Goal: Find specific page/section: Find specific page/section

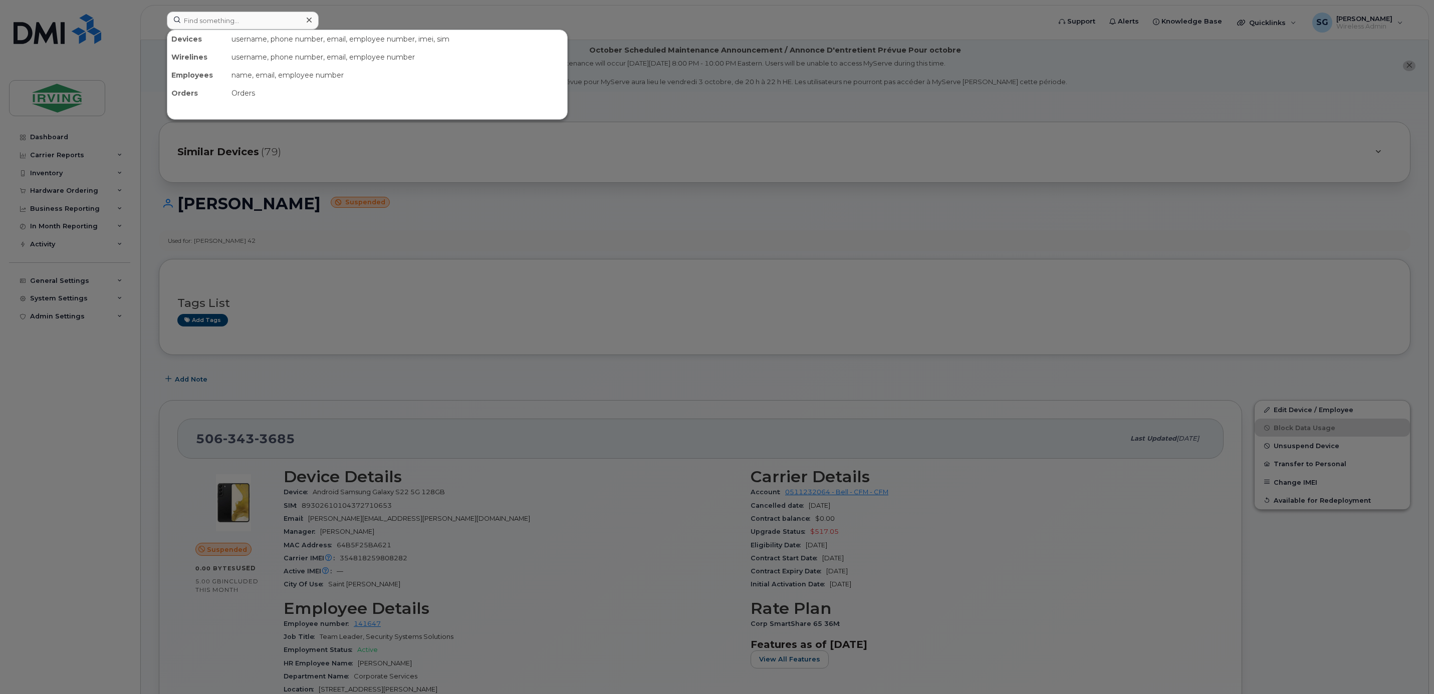
scroll to position [370, 0]
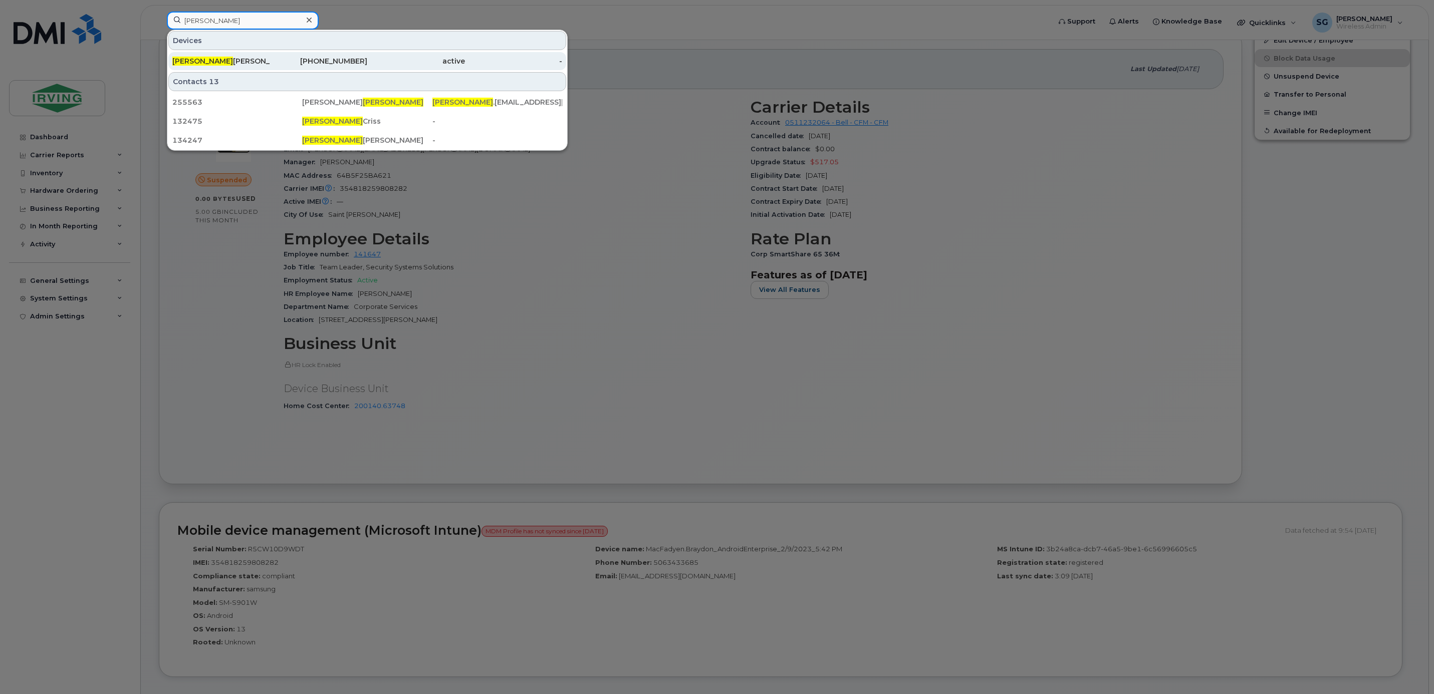
type input "bryden"
click at [223, 64] on div "Bryden Fitzpatrick" at bounding box center [221, 61] width 98 height 10
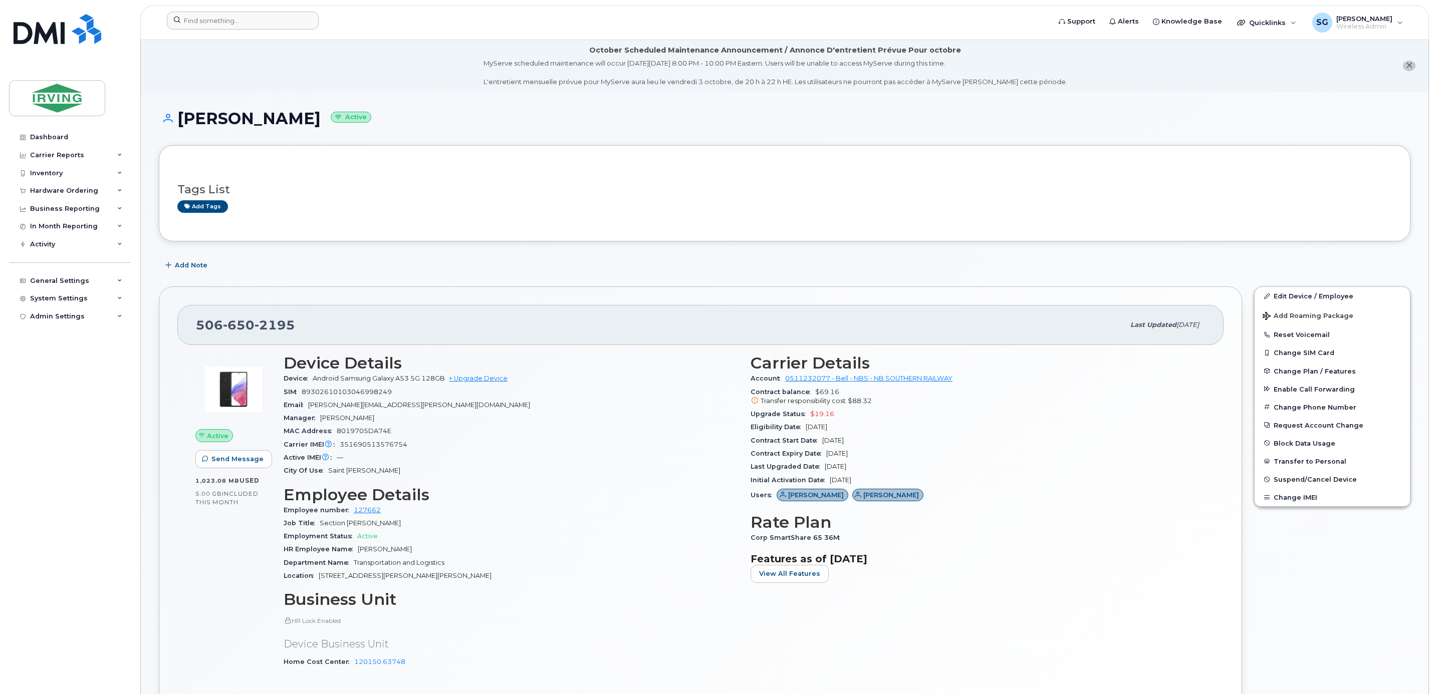
click at [236, 30] on div at bounding box center [605, 23] width 893 height 22
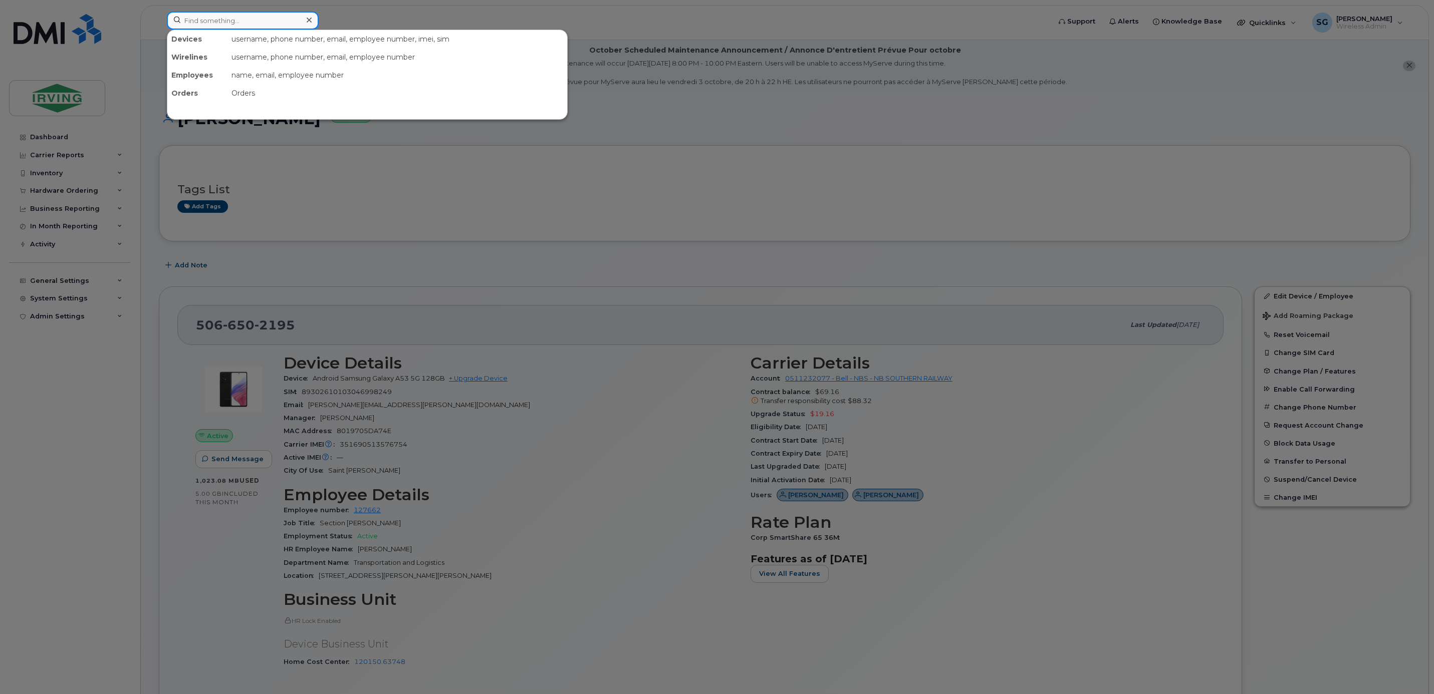
click at [233, 24] on input at bounding box center [243, 21] width 152 height 18
drag, startPoint x: 222, startPoint y: 18, endPoint x: 176, endPoint y: 17, distance: 46.6
click at [176, 17] on input "ryder, bry" at bounding box center [243, 21] width 152 height 18
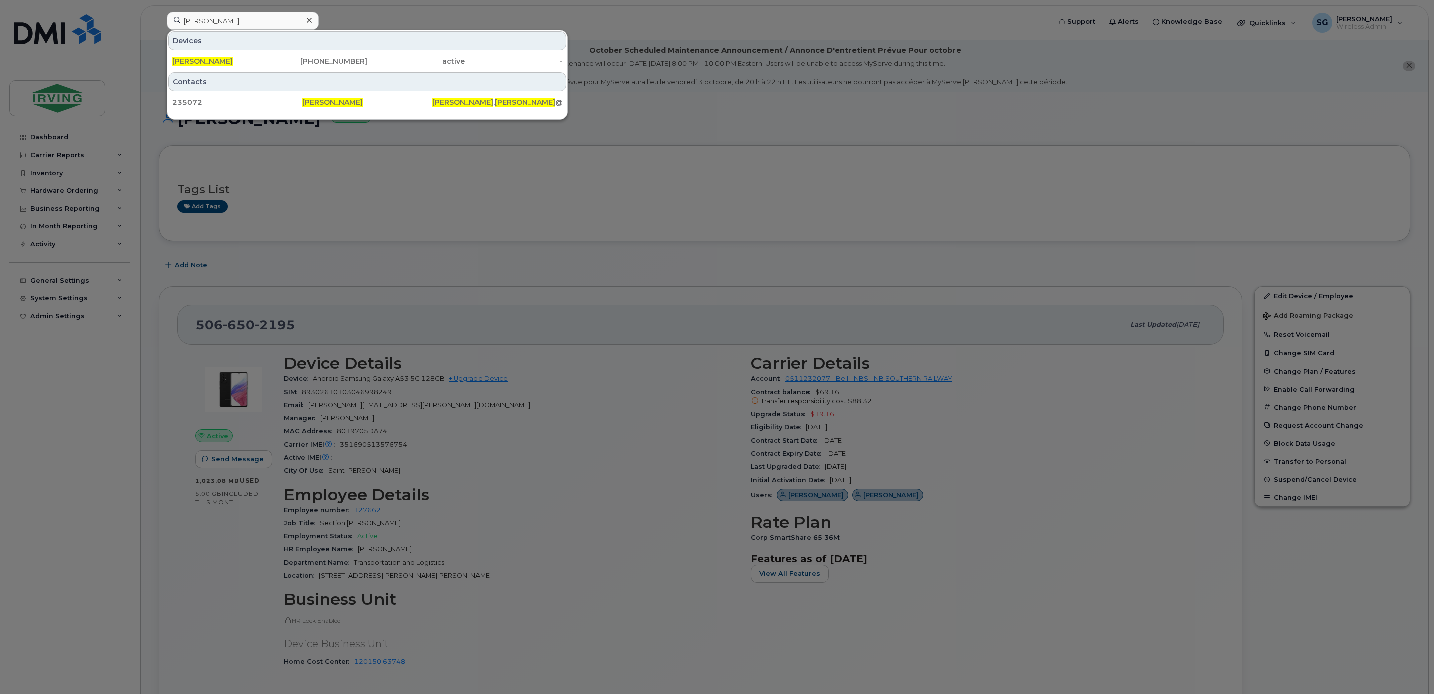
click at [939, 241] on div at bounding box center [717, 347] width 1434 height 694
click at [236, 26] on input "chris vincent" at bounding box center [243, 21] width 152 height 18
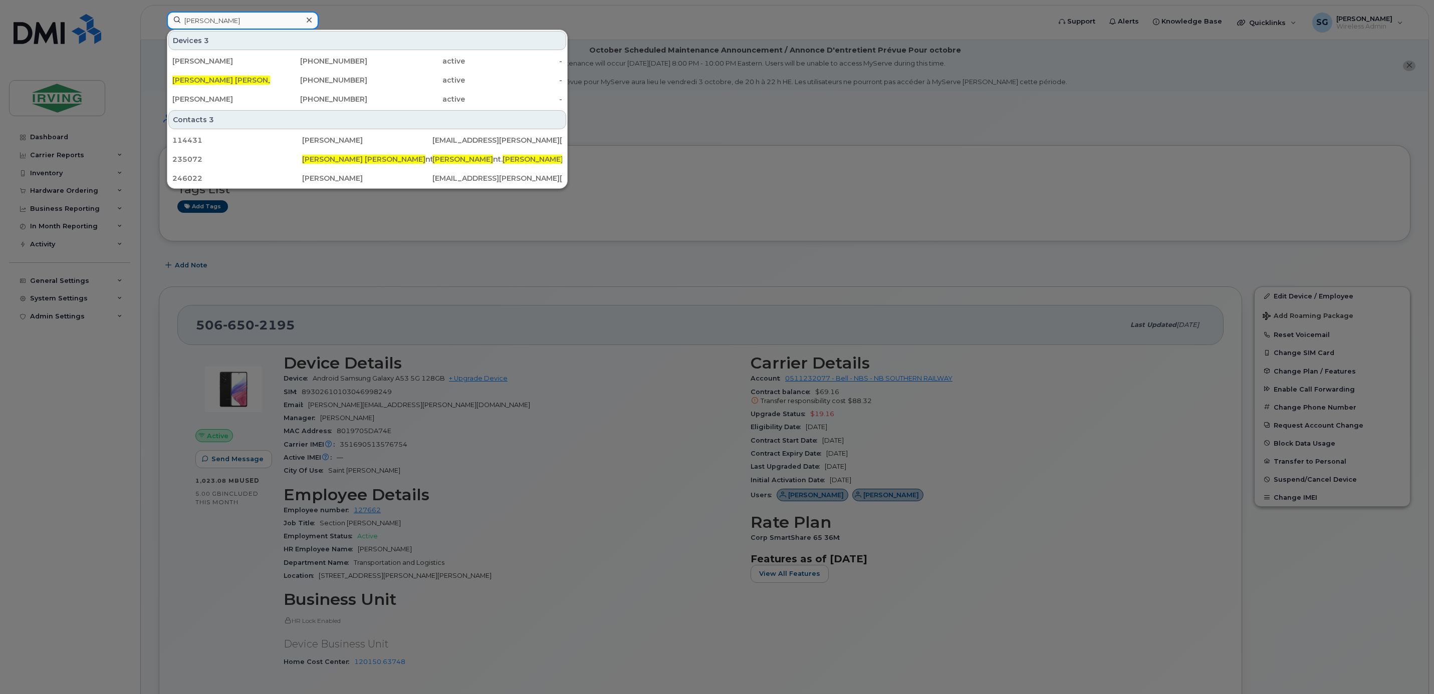
type input "chris vincent"
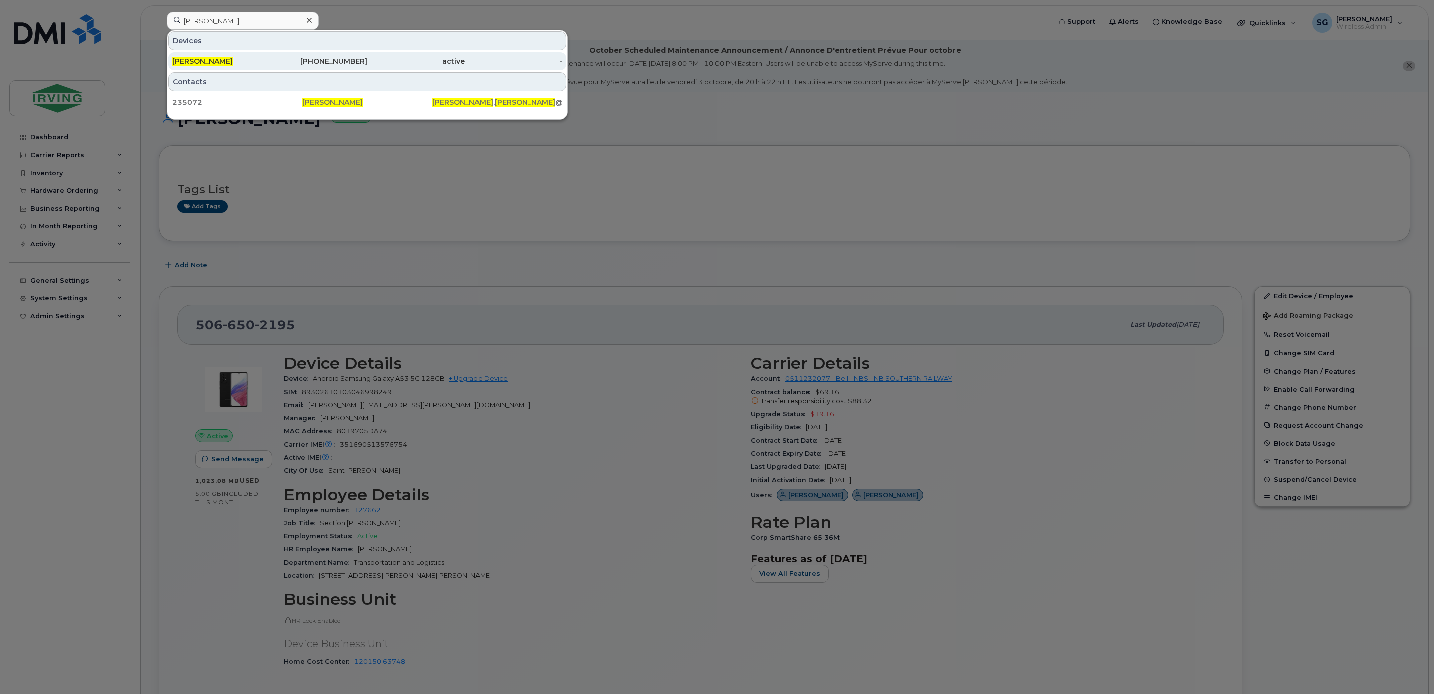
click at [245, 62] on div "Chris Vincent" at bounding box center [221, 61] width 98 height 10
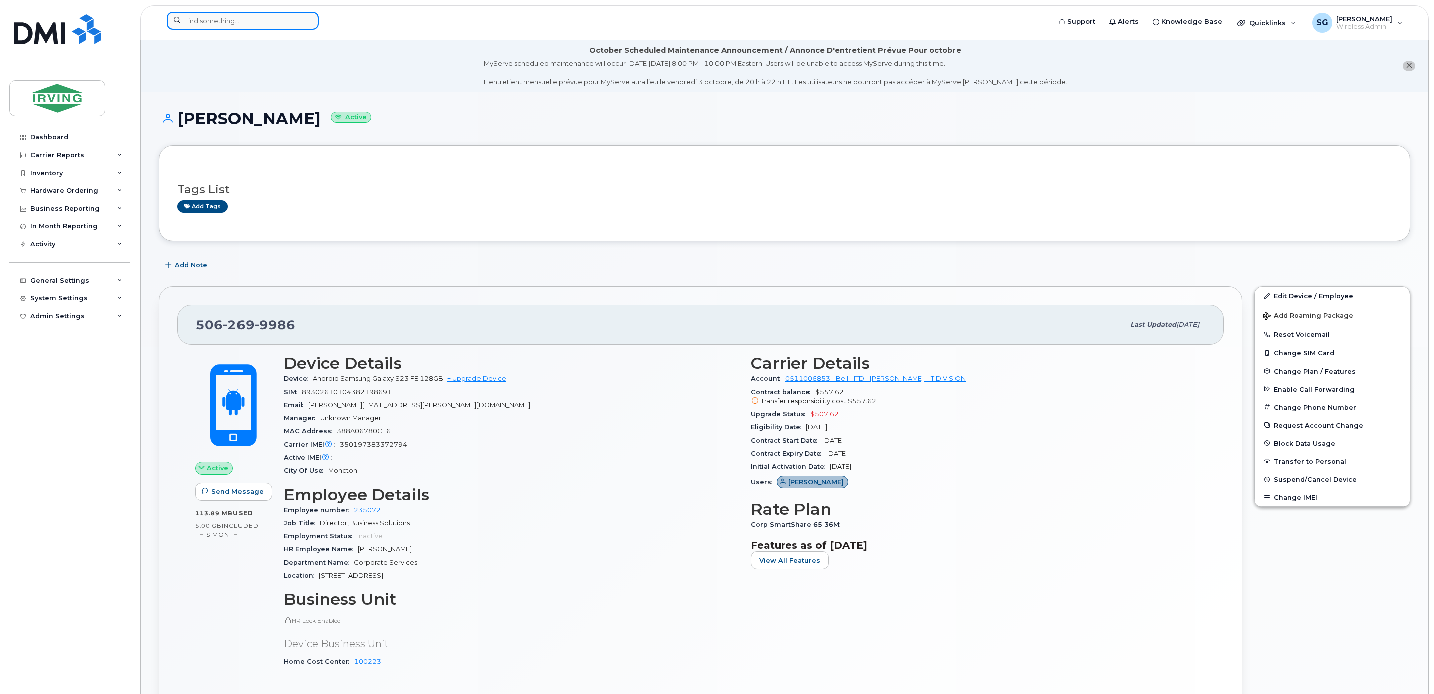
click at [194, 23] on input at bounding box center [243, 21] width 152 height 18
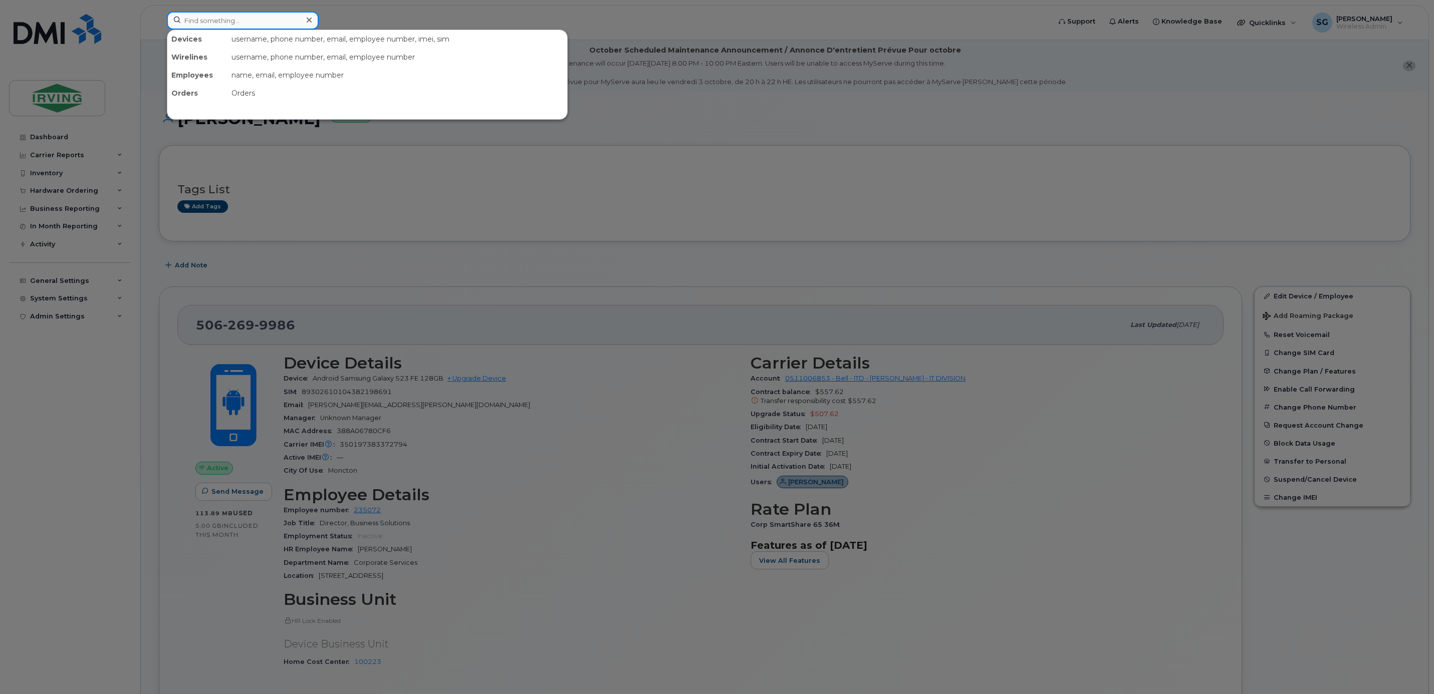
paste input "9022667159"
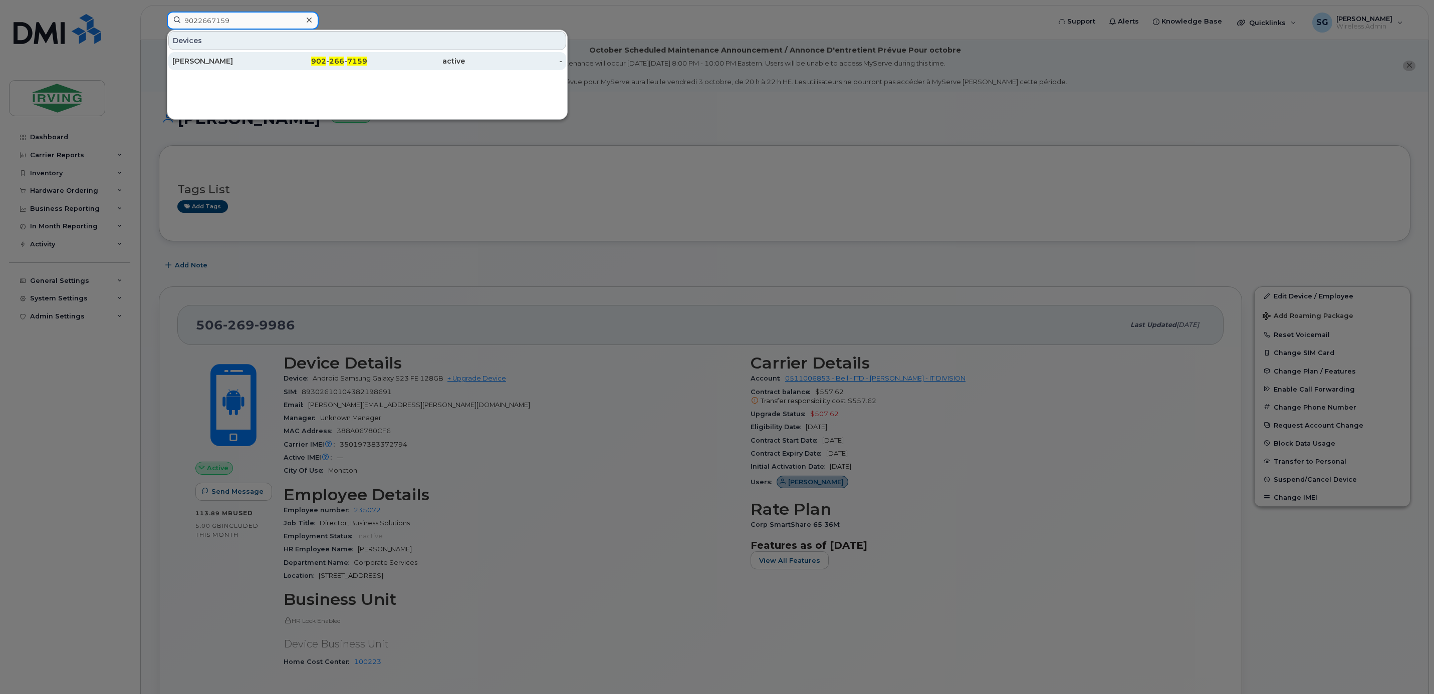
type input "9022667159"
click at [208, 58] on div "Evan MacDonald" at bounding box center [221, 61] width 98 height 10
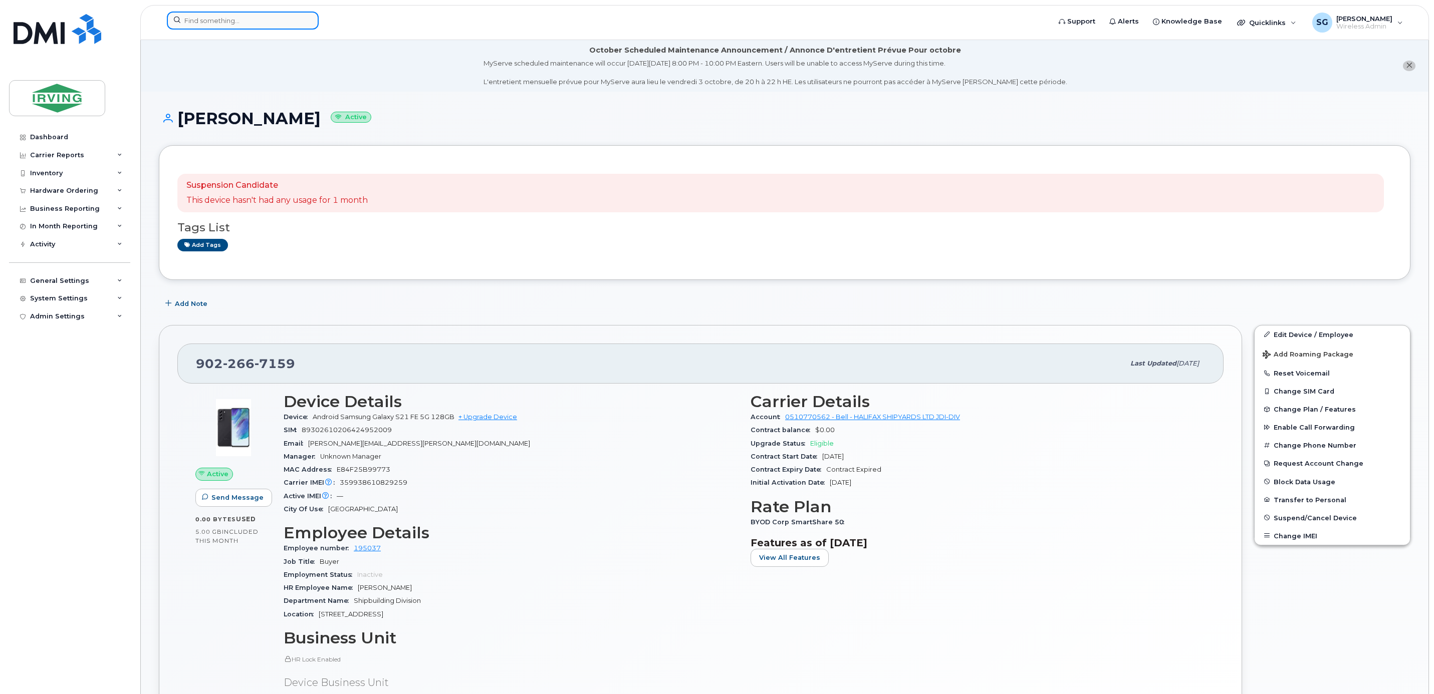
click at [185, 17] on input at bounding box center [243, 21] width 152 height 18
paste input "9029430576"
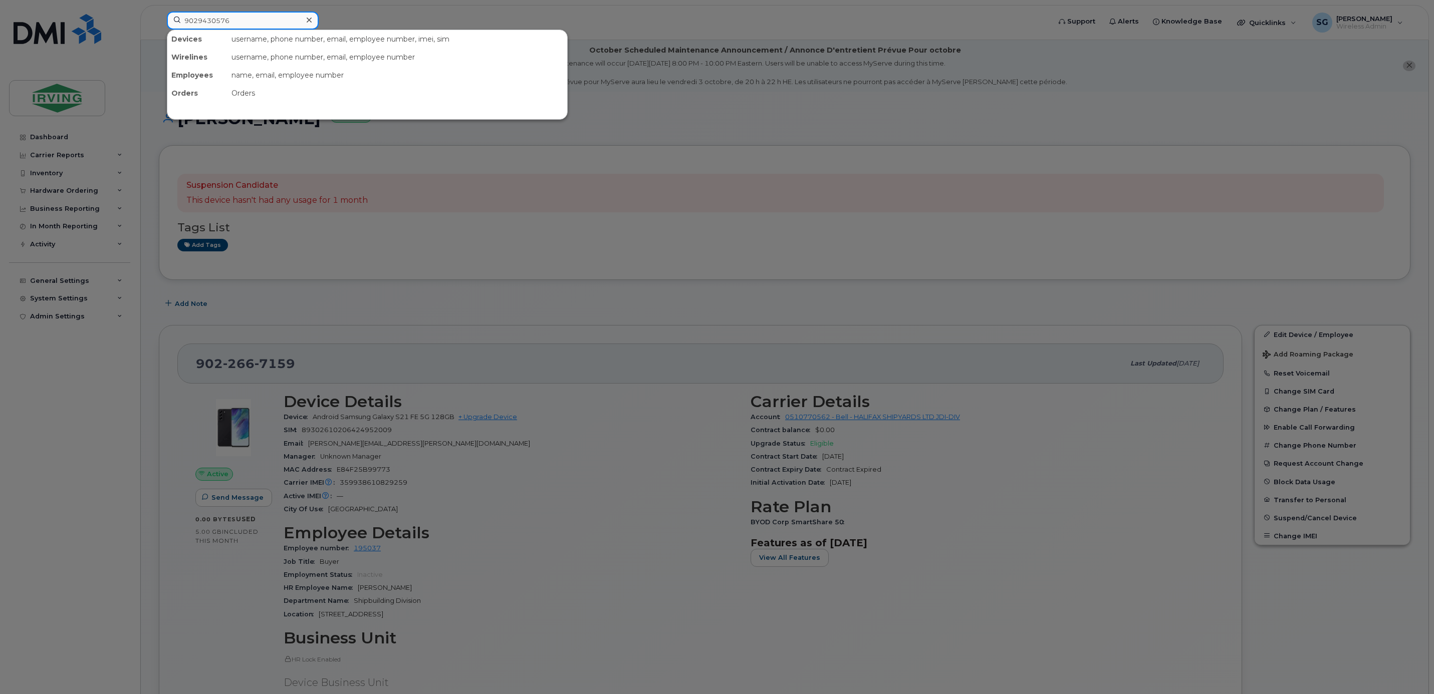
type input "9029430576"
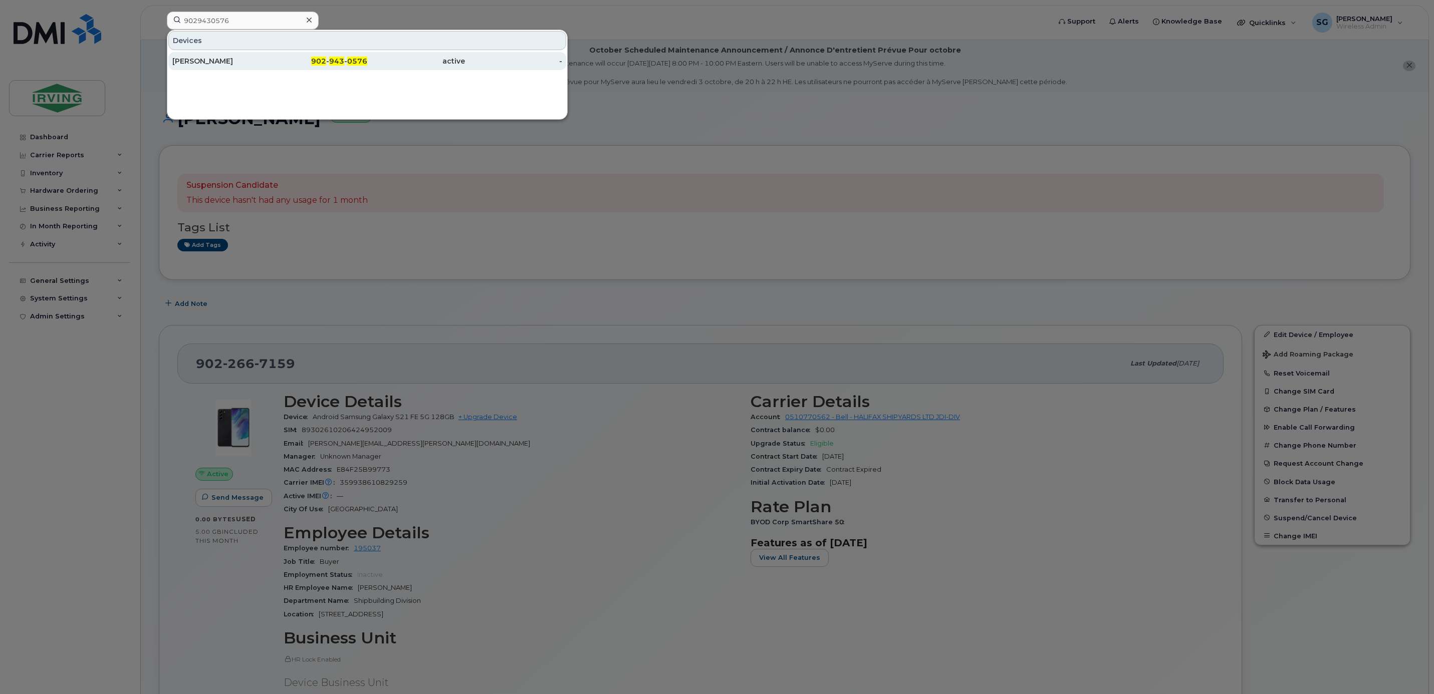
click at [219, 57] on div "[PERSON_NAME]" at bounding box center [221, 61] width 98 height 10
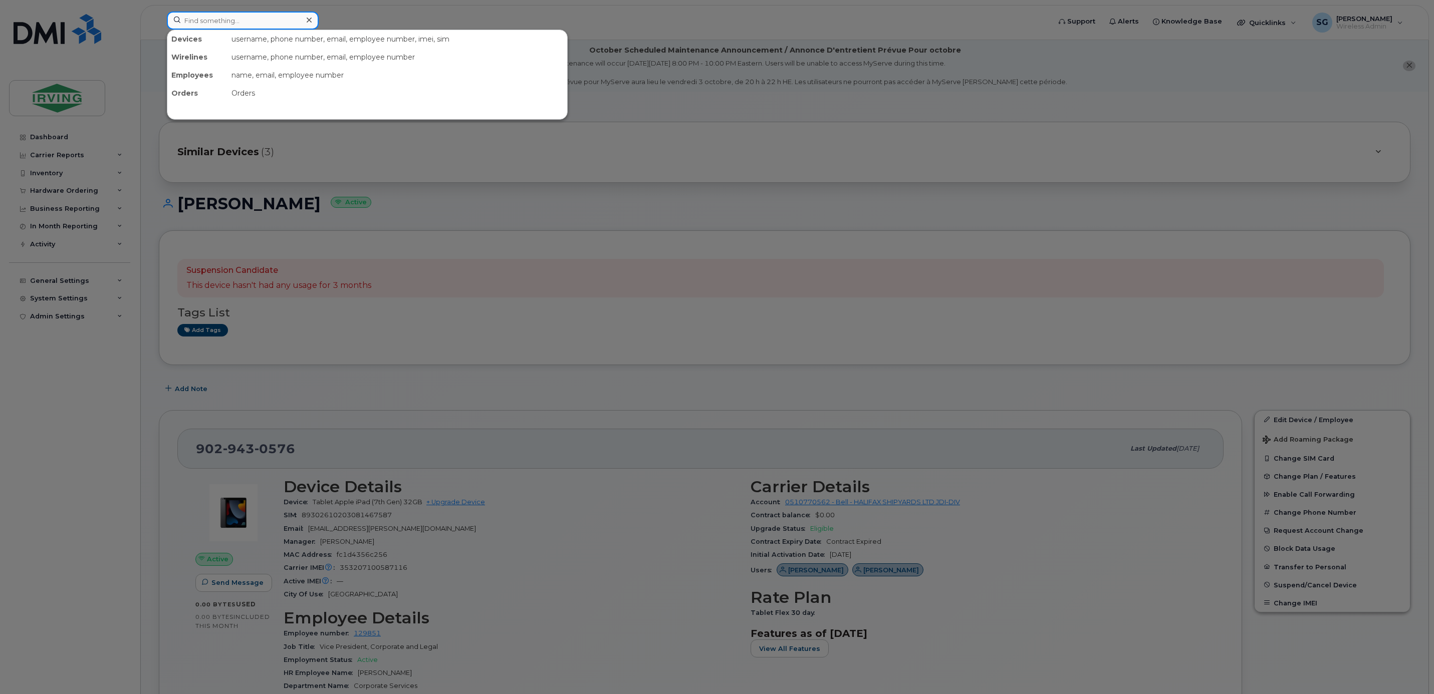
click at [228, 25] on input at bounding box center [243, 21] width 152 height 18
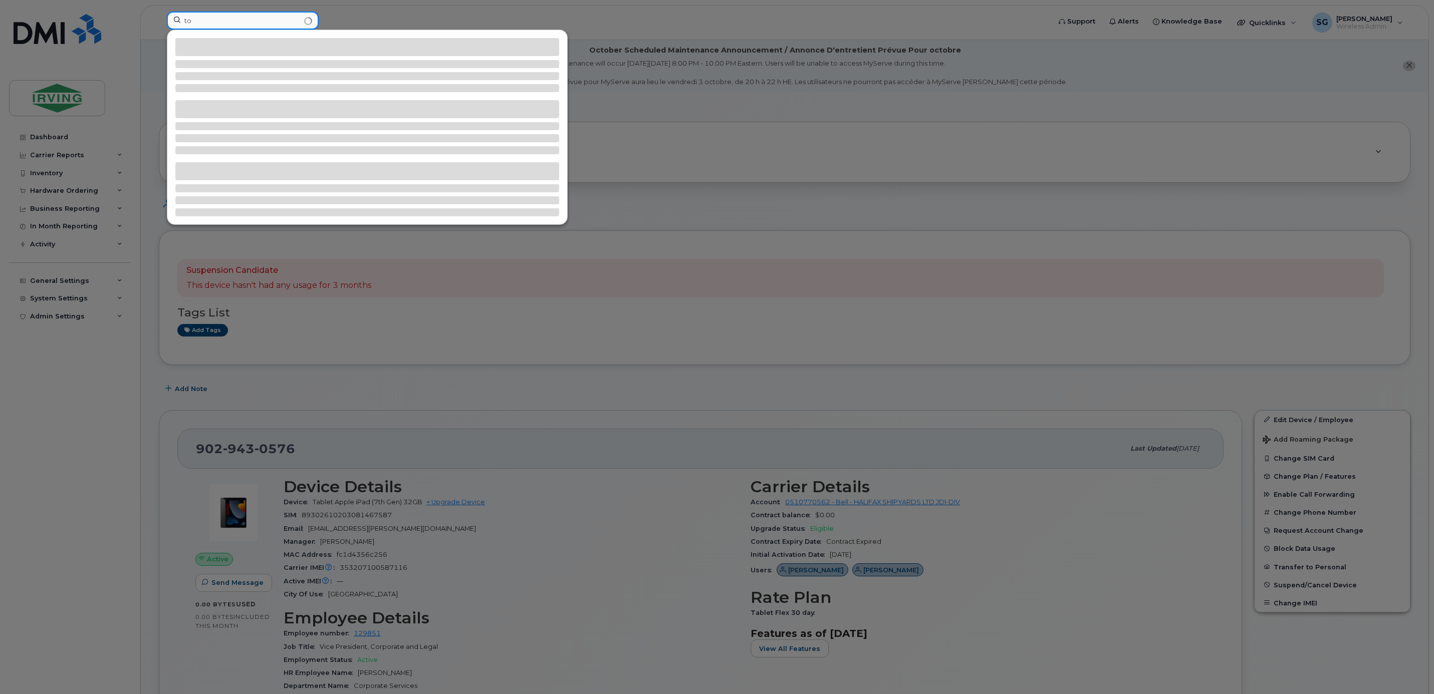
type input "t"
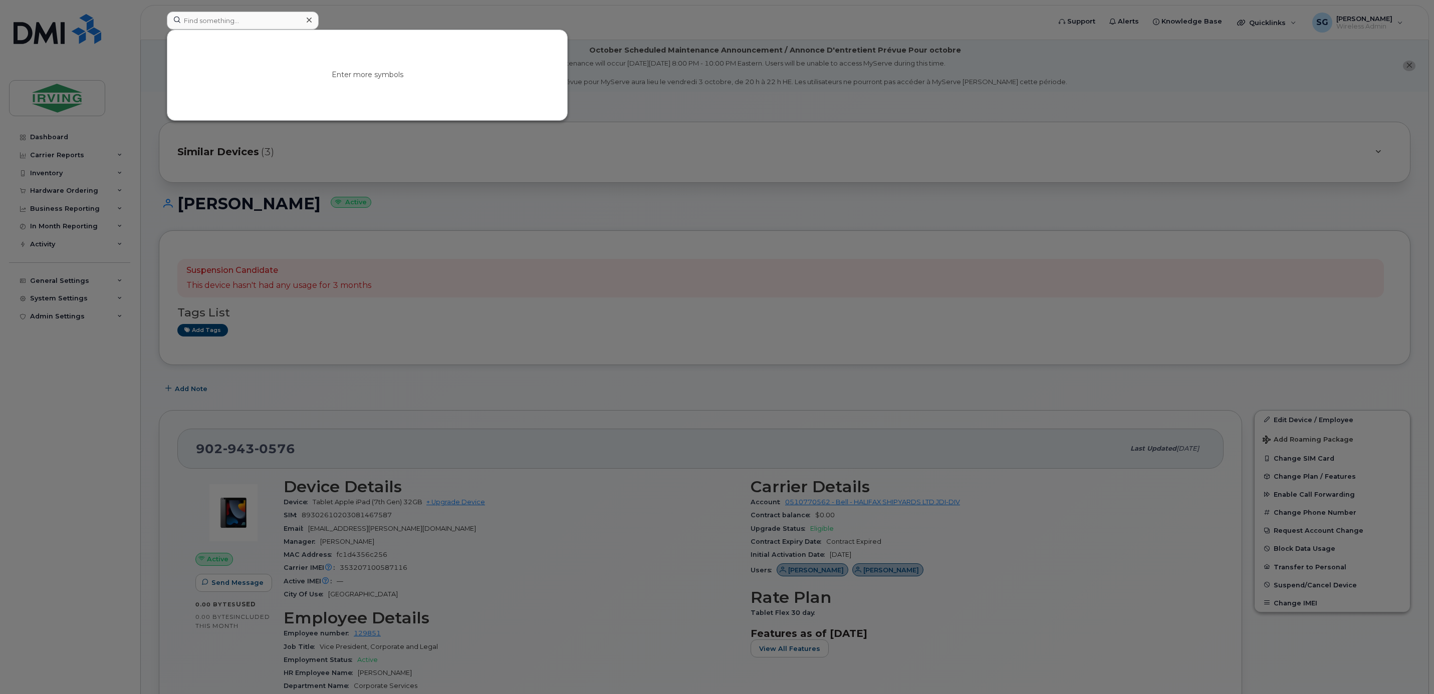
click at [627, 185] on div at bounding box center [717, 347] width 1434 height 694
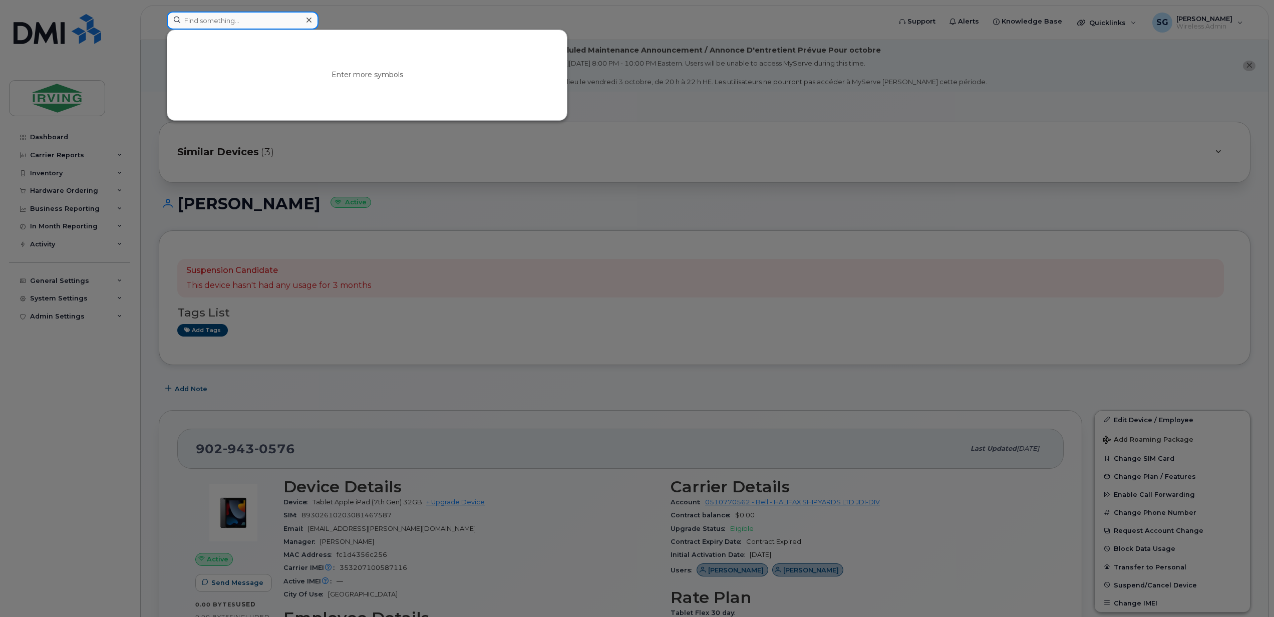
click at [207, 25] on input at bounding box center [243, 21] width 152 height 18
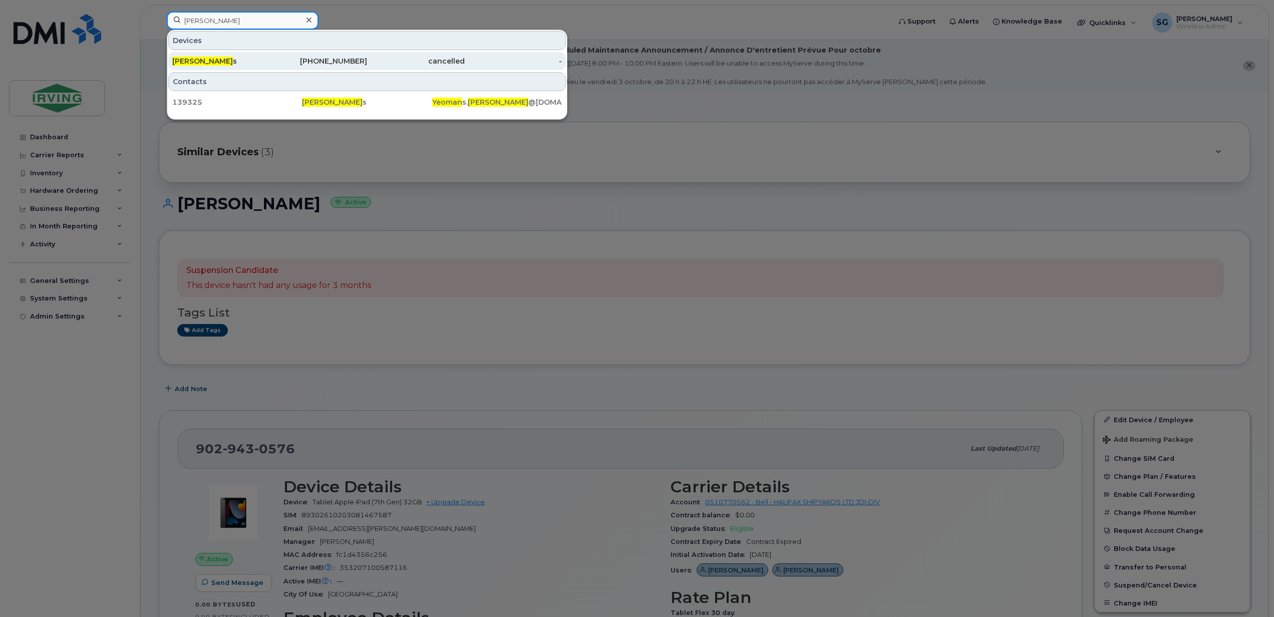
type input "[PERSON_NAME]"
drag, startPoint x: 243, startPoint y: 61, endPoint x: 277, endPoint y: 83, distance: 39.9
click at [243, 61] on div "[PERSON_NAME] s" at bounding box center [221, 61] width 98 height 10
